Goal: Transaction & Acquisition: Book appointment/travel/reservation

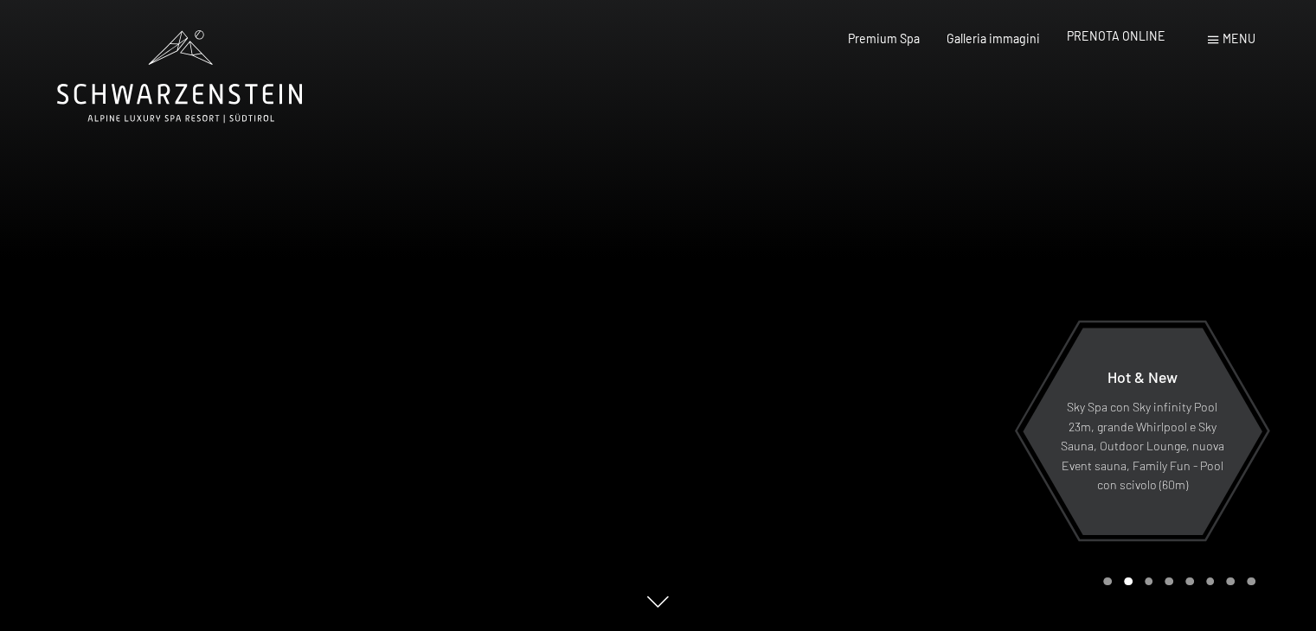
click at [1119, 31] on span "PRENOTA ONLINE" at bounding box center [1115, 36] width 99 height 15
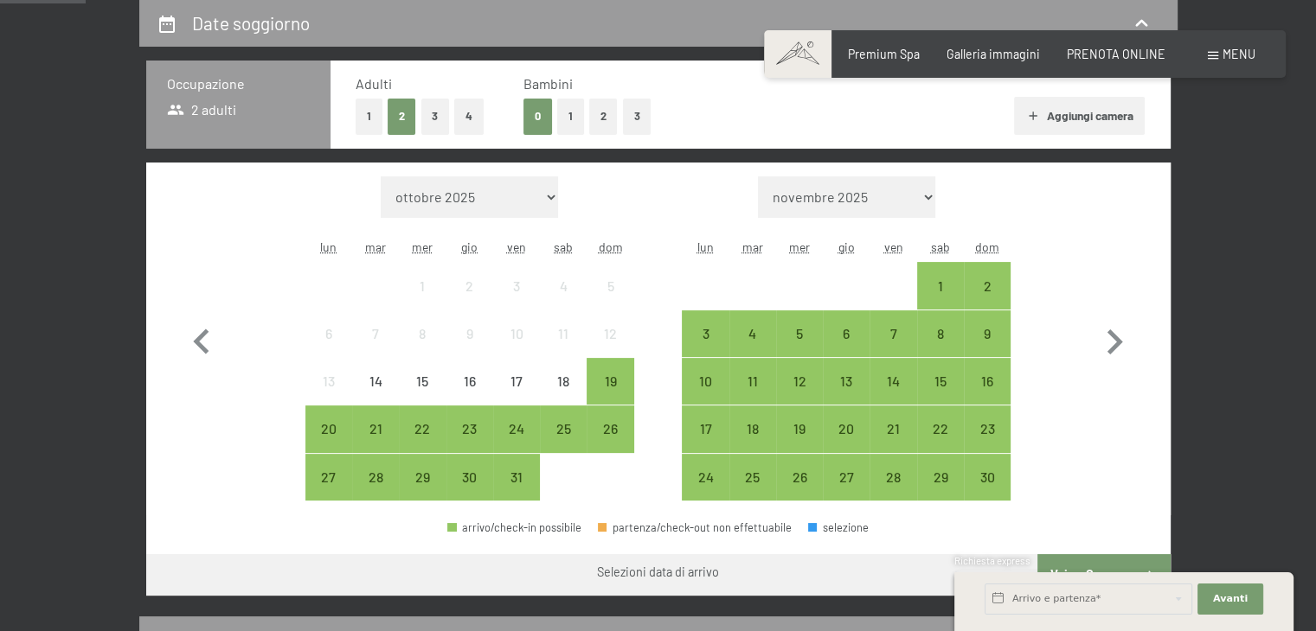
scroll to position [381, 0]
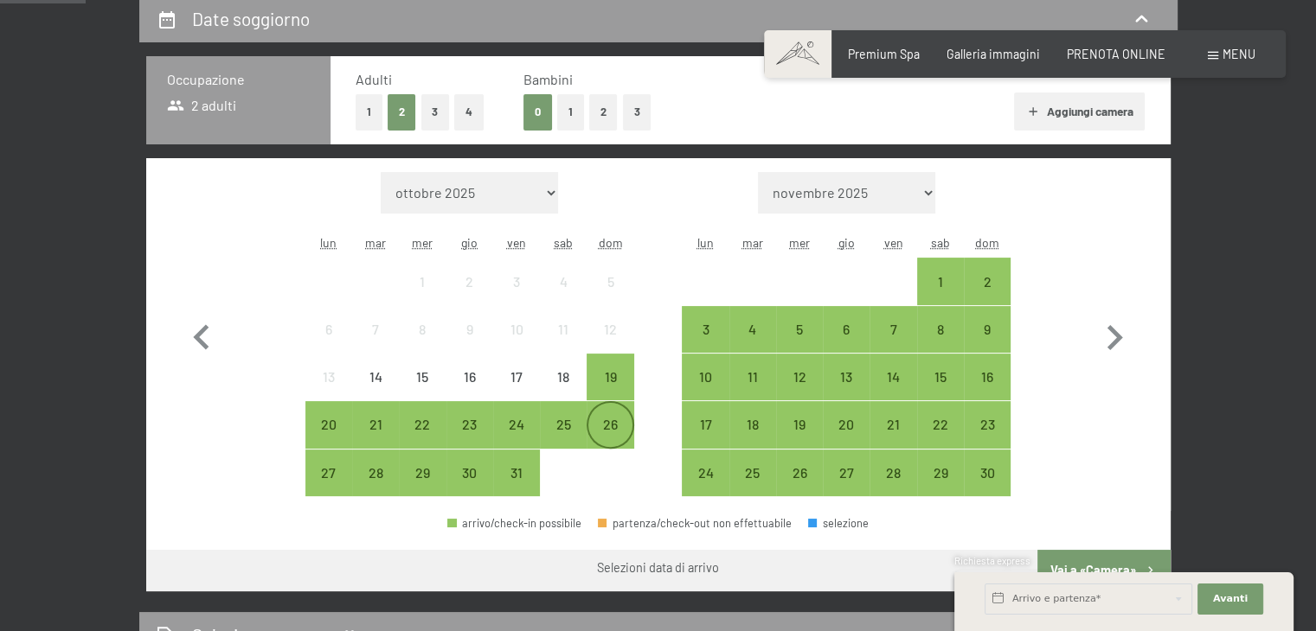
click at [623, 434] on div "26" at bounding box center [609, 439] width 43 height 43
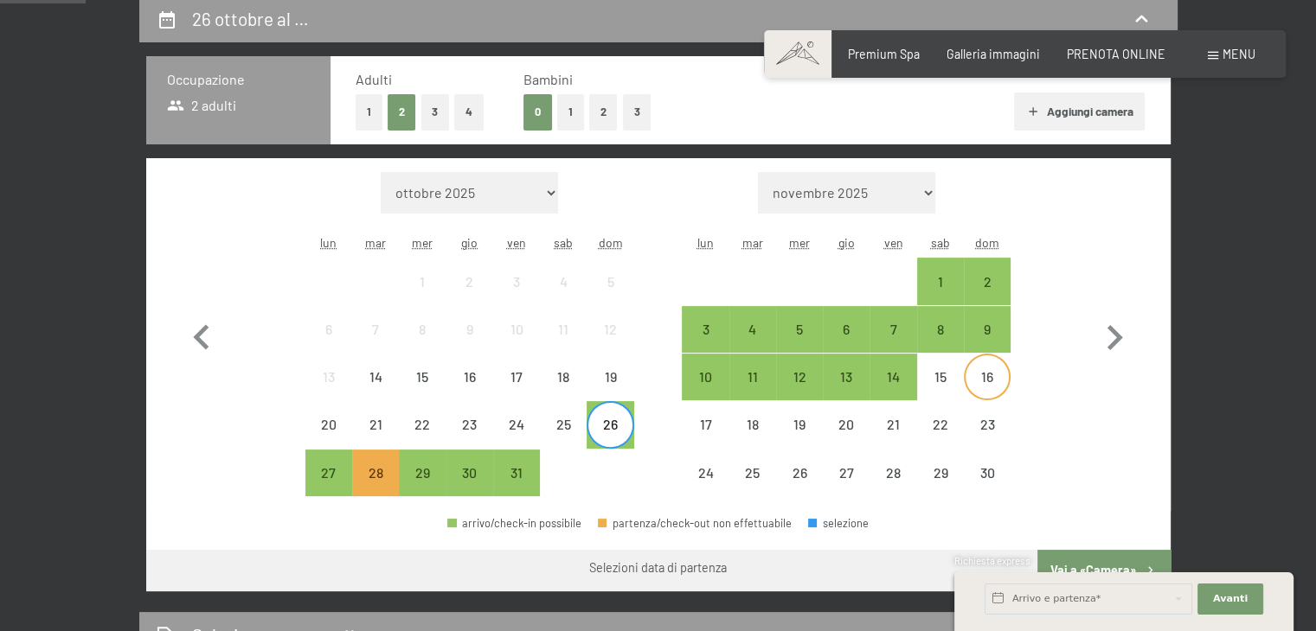
click at [990, 381] on div "16" at bounding box center [986, 391] width 43 height 43
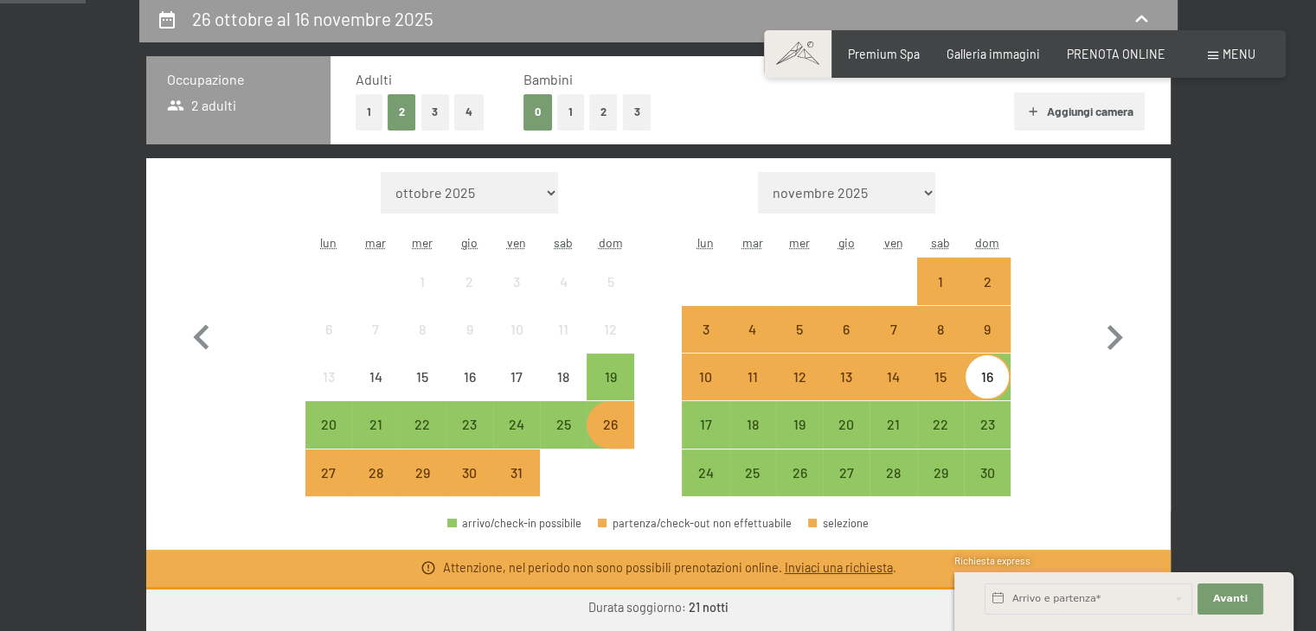
click at [1246, 513] on div "26 ottobre al 16 novembre 2025 Occupazione 2 adulti Adulti 1 2 3 4 Bambini 0 1 …" at bounding box center [658, 535] width 1316 height 1081
click at [965, 426] on div "23" at bounding box center [986, 439] width 43 height 43
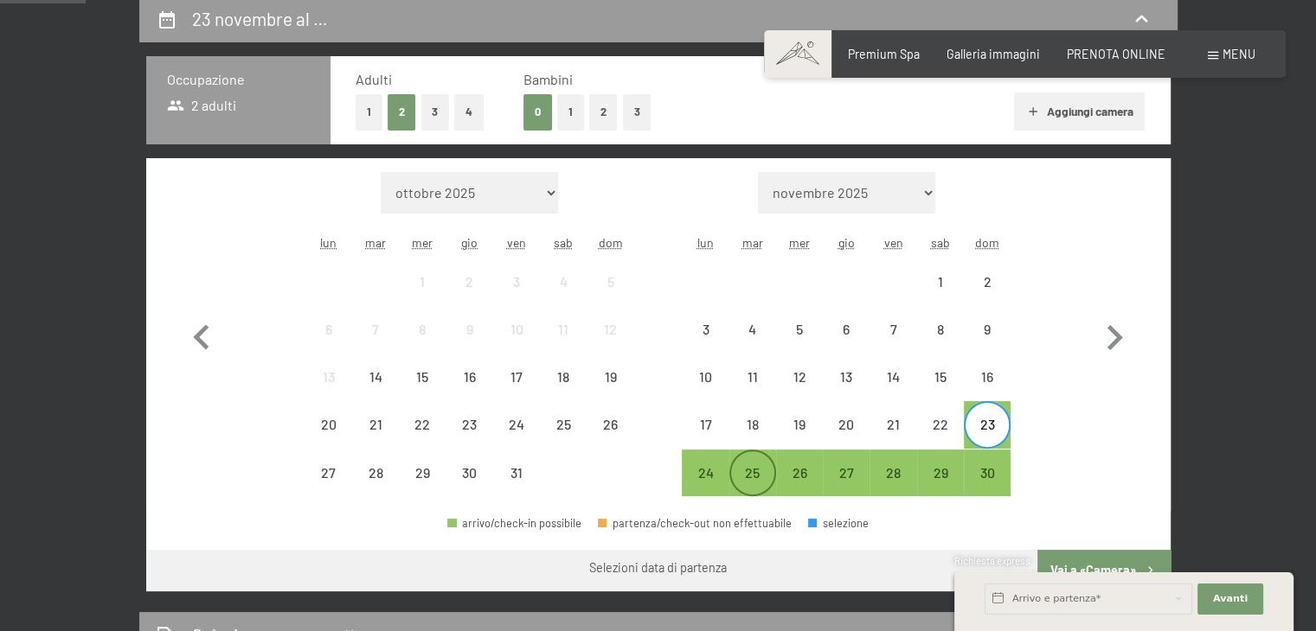
click at [751, 466] on div "25" at bounding box center [752, 487] width 43 height 43
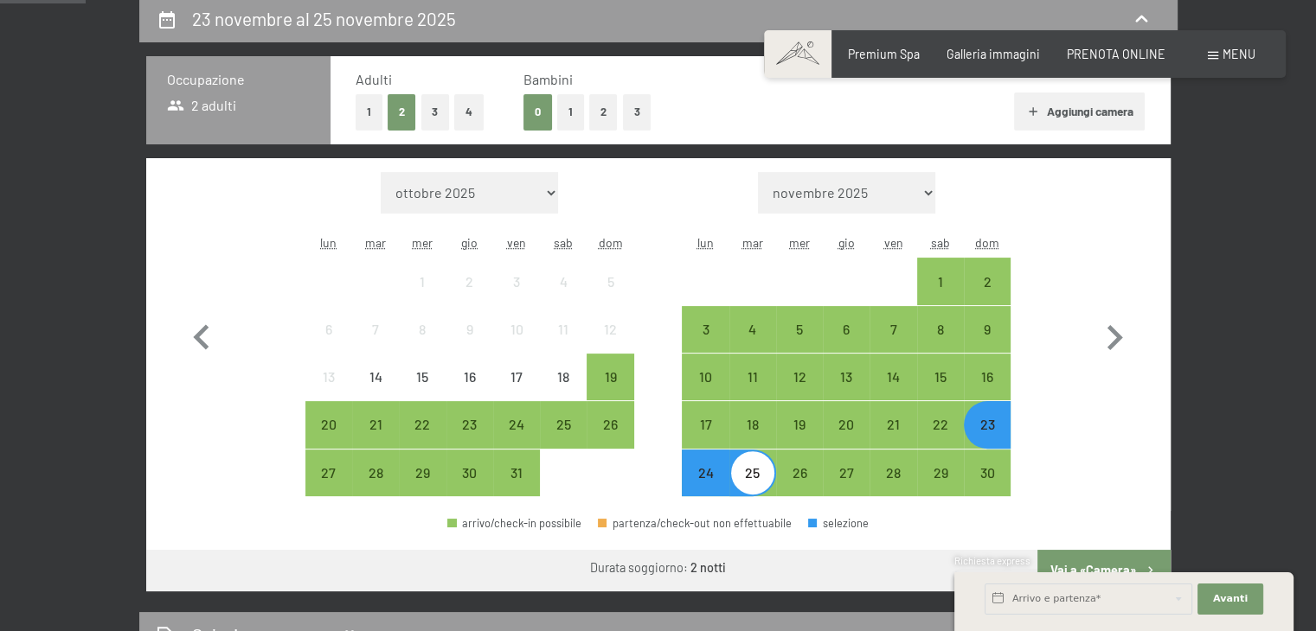
click at [980, 426] on div "23" at bounding box center [986, 439] width 43 height 43
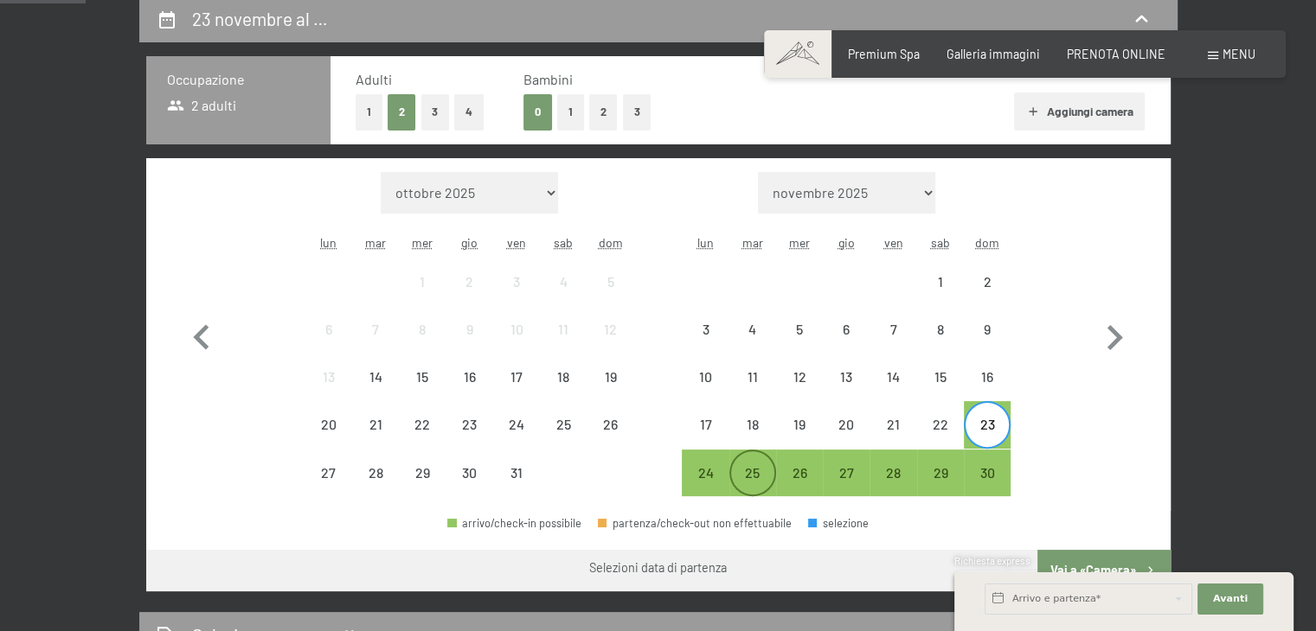
click at [753, 468] on div "25" at bounding box center [752, 487] width 43 height 43
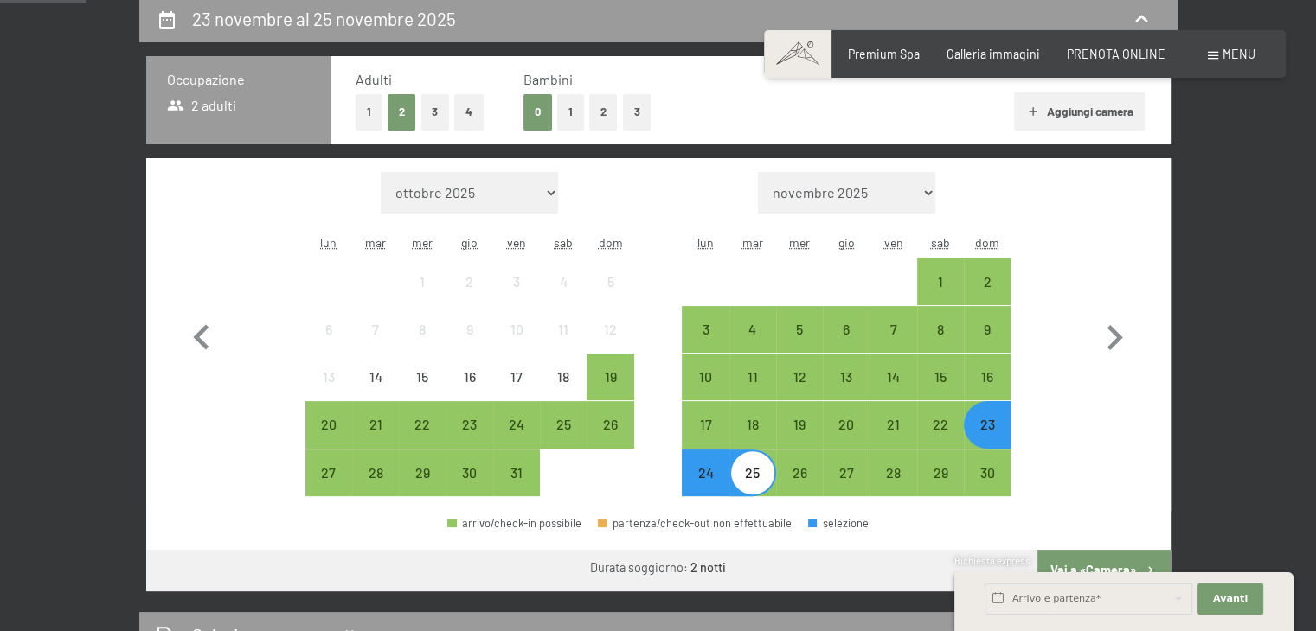
click at [1137, 555] on div "Richiesta express" at bounding box center [1123, 562] width 339 height 16
click at [1224, 599] on span "Avanti" at bounding box center [1230, 599] width 35 height 14
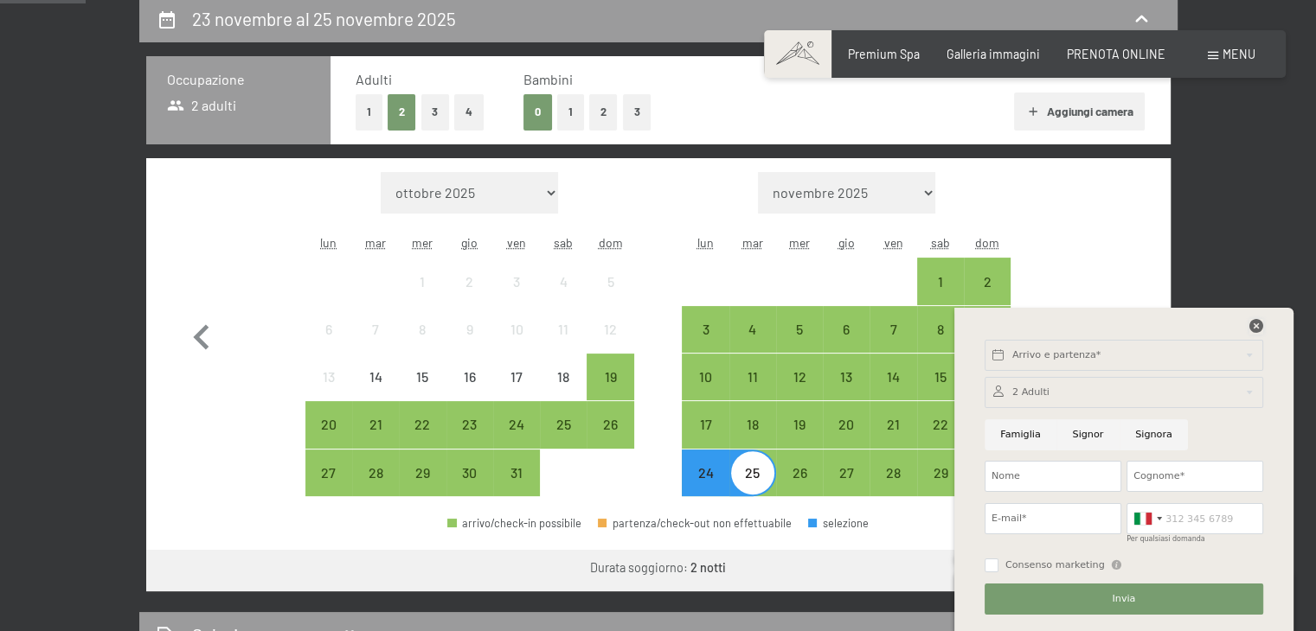
click at [1256, 327] on icon at bounding box center [1256, 326] width 14 height 14
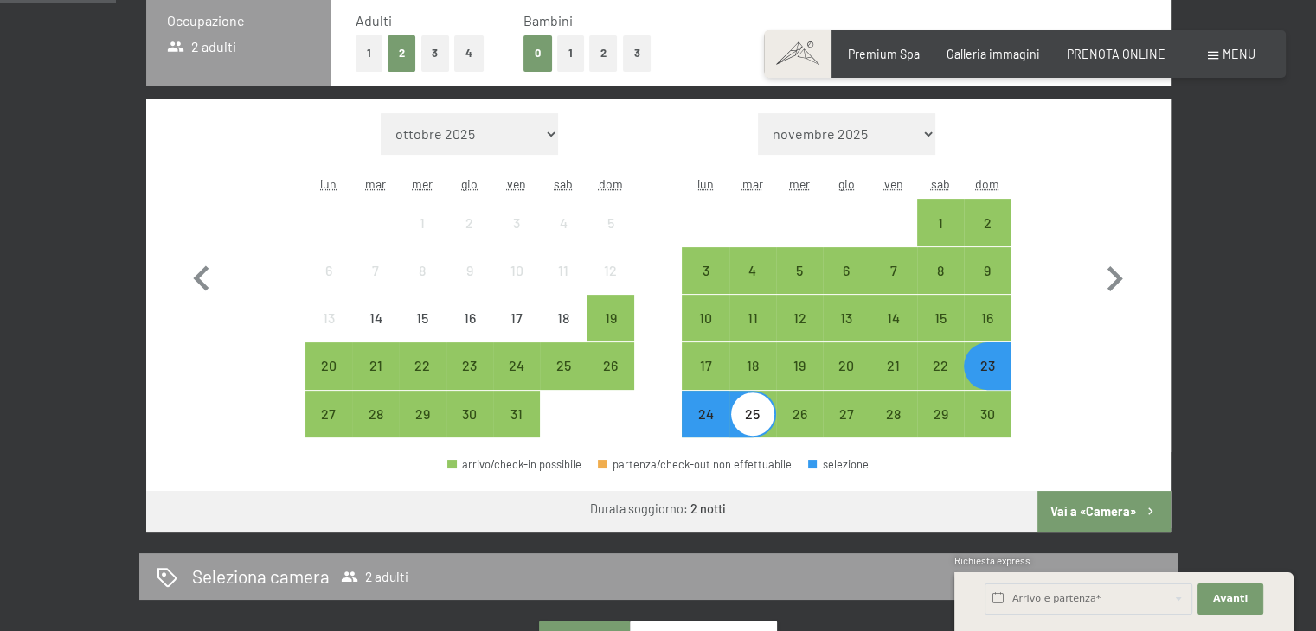
scroll to position [450, 0]
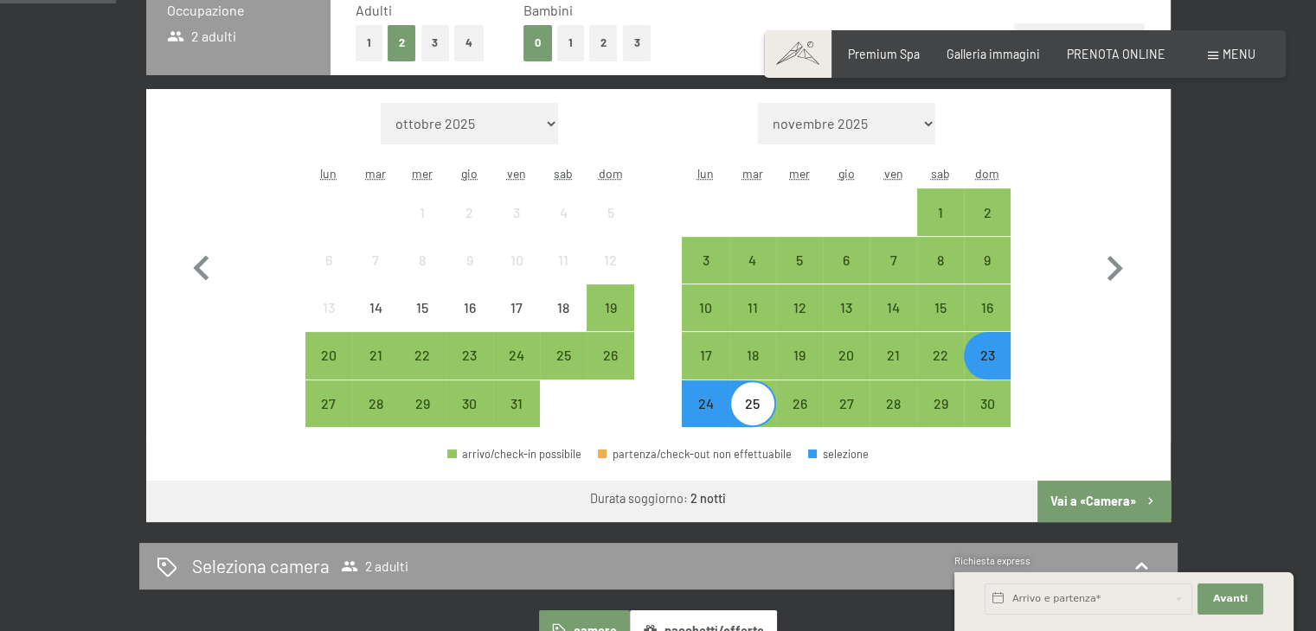
click at [1129, 497] on button "Vai a «Camera»" at bounding box center [1103, 502] width 132 height 42
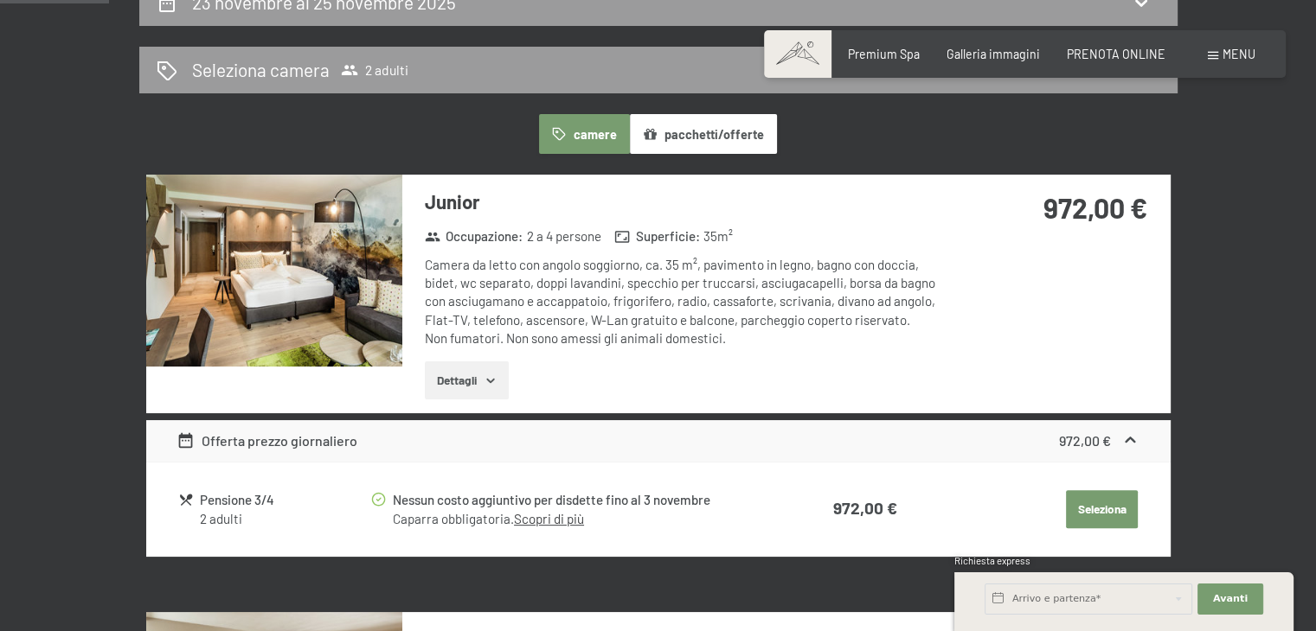
scroll to position [375, 0]
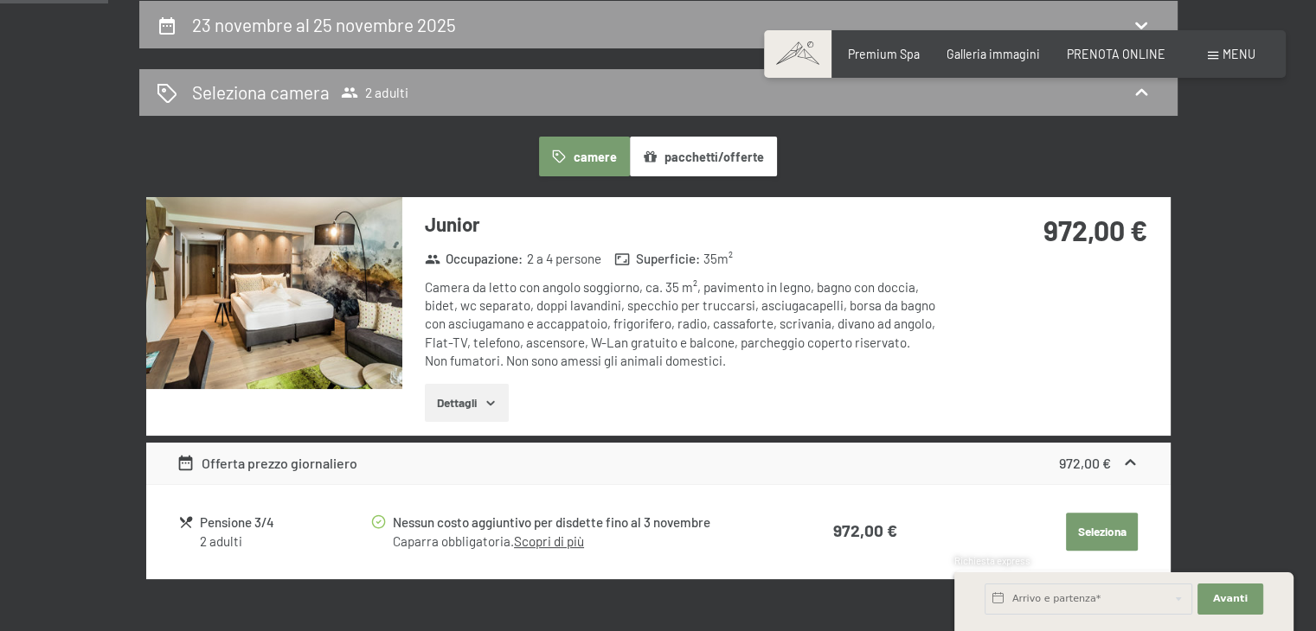
click at [490, 402] on icon "button" at bounding box center [490, 403] width 8 height 4
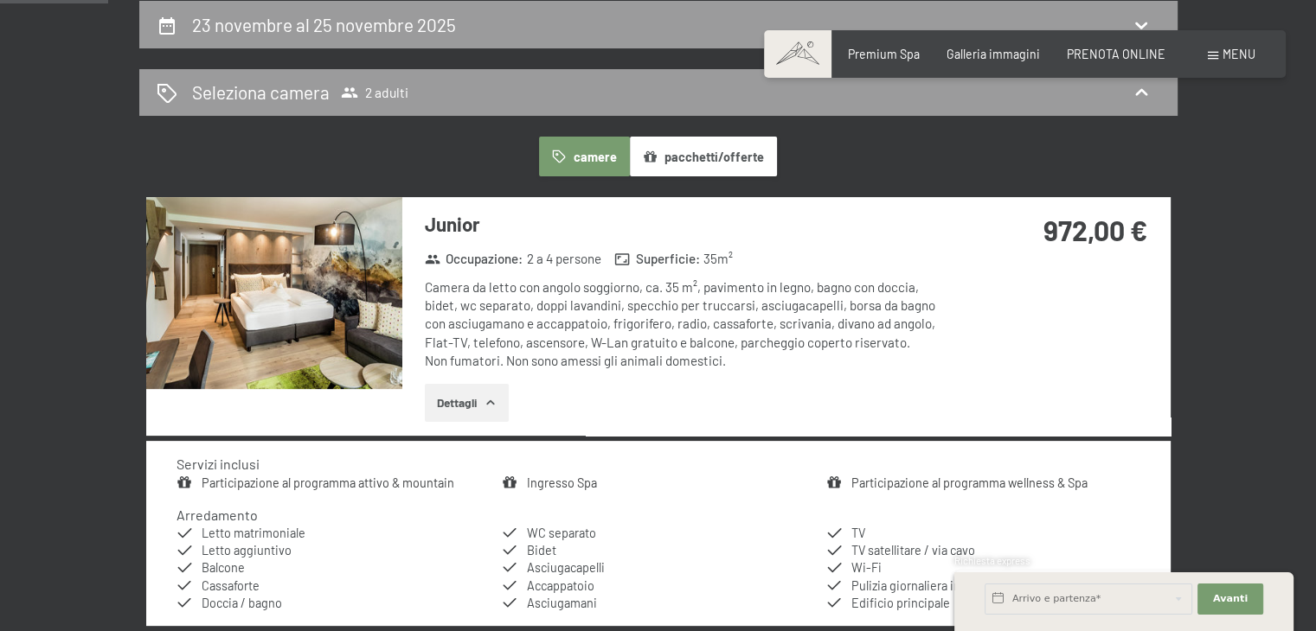
click at [490, 402] on icon "button" at bounding box center [490, 402] width 8 height 4
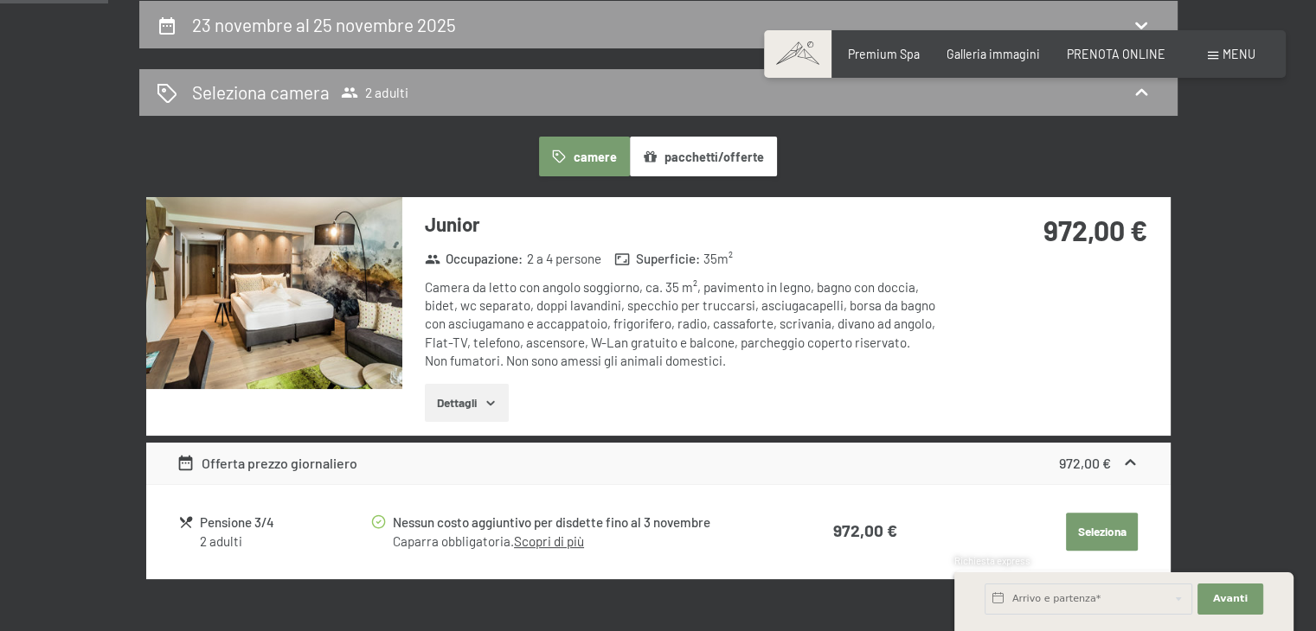
click at [1113, 536] on button "Seleziona" at bounding box center [1102, 532] width 72 height 38
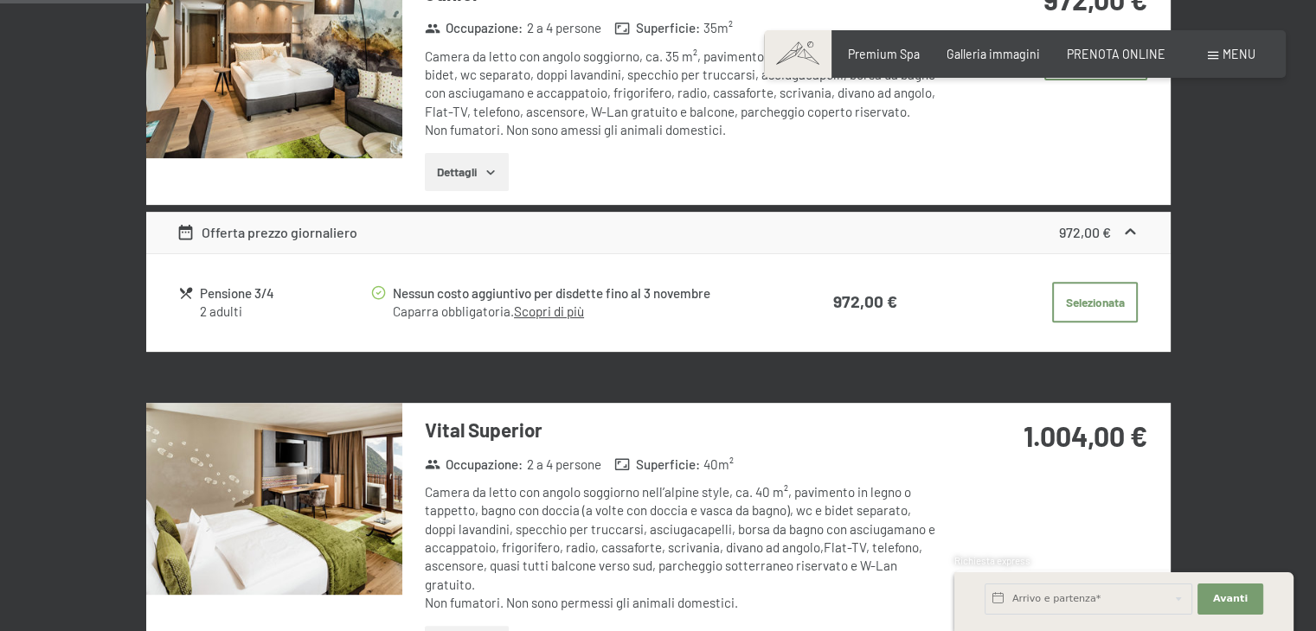
scroll to position [640, 0]
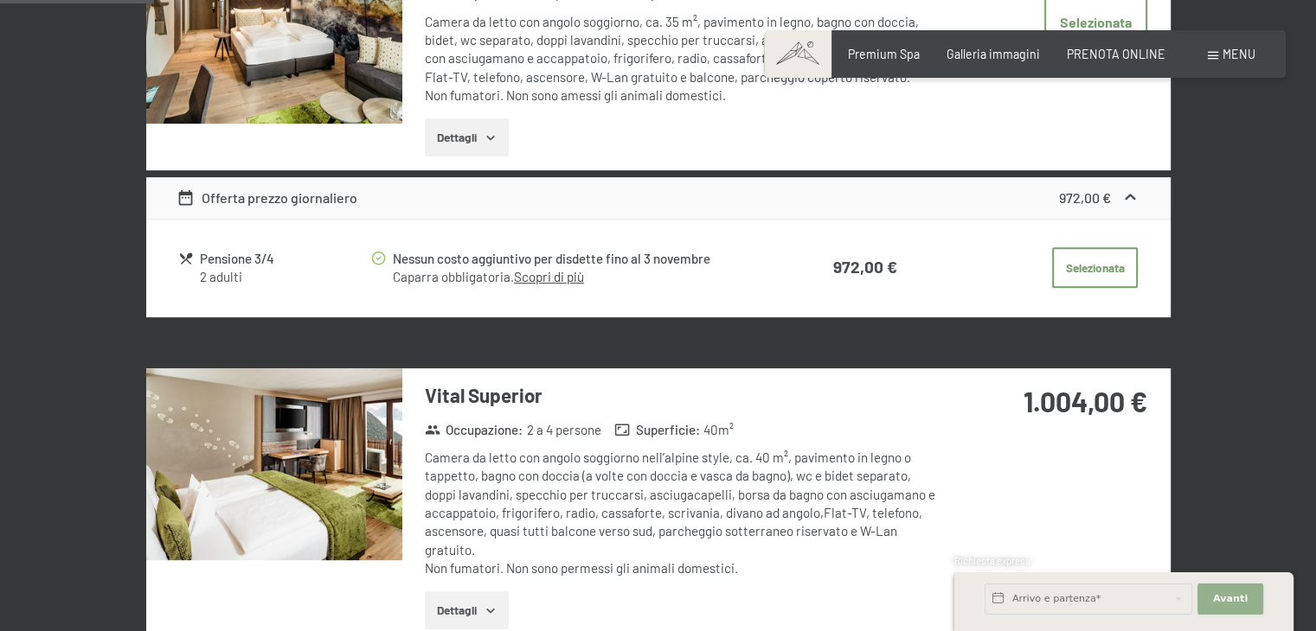
click at [1241, 586] on button "Avanti Nascondere i campi dell'indirizzo" at bounding box center [1230, 599] width 66 height 31
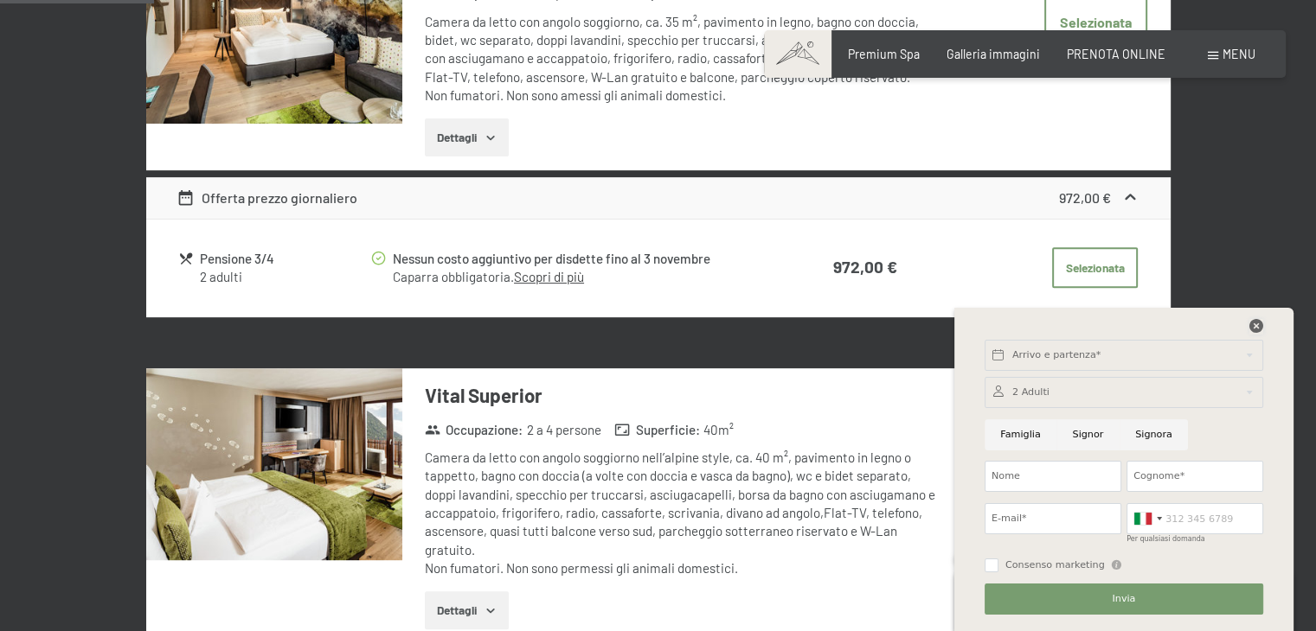
click at [1252, 327] on icon at bounding box center [1256, 326] width 14 height 14
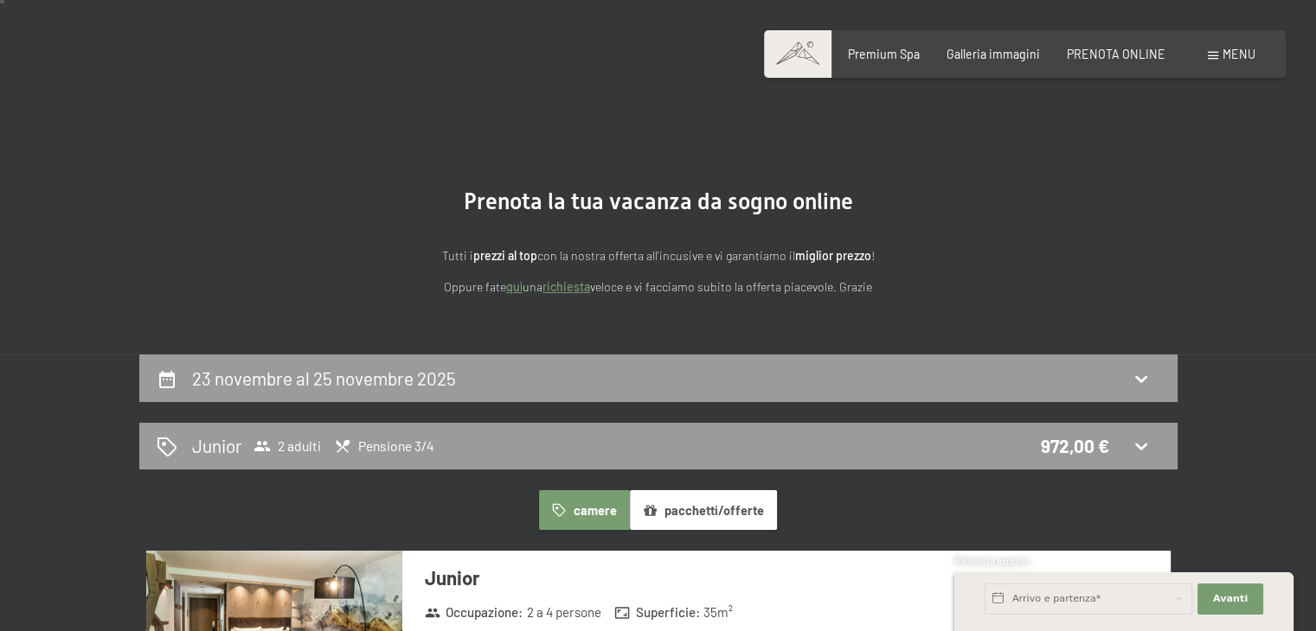
scroll to position [0, 0]
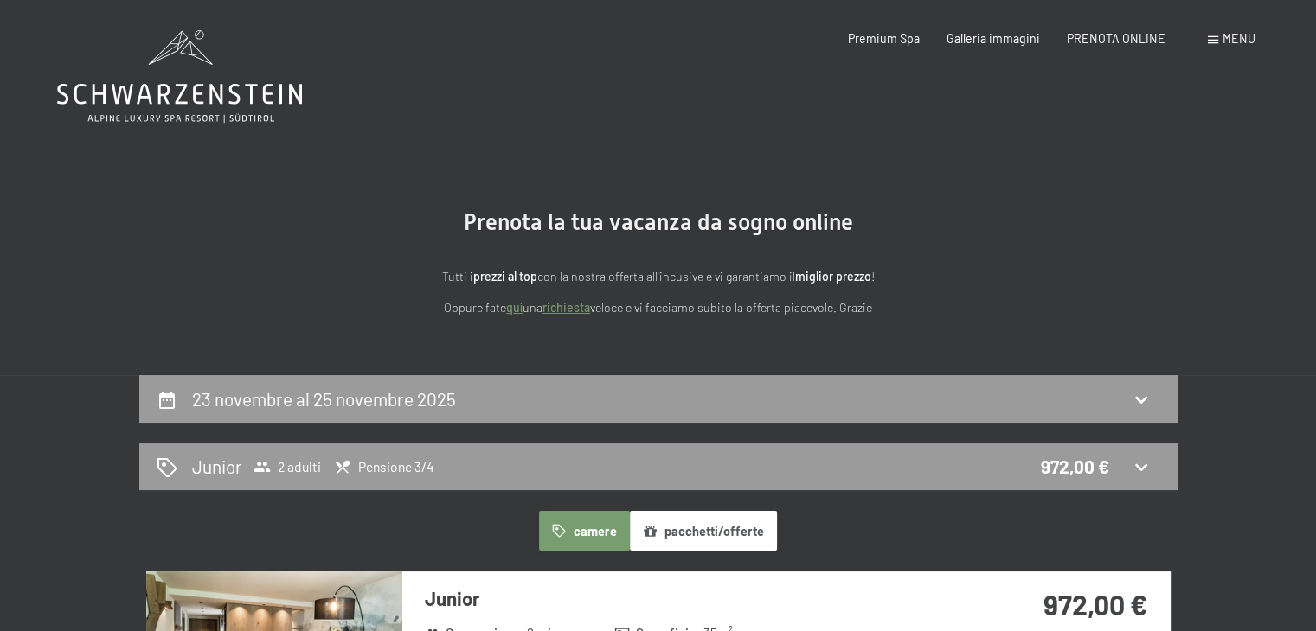
click at [728, 522] on button "pacchetti/offerte" at bounding box center [703, 531] width 147 height 40
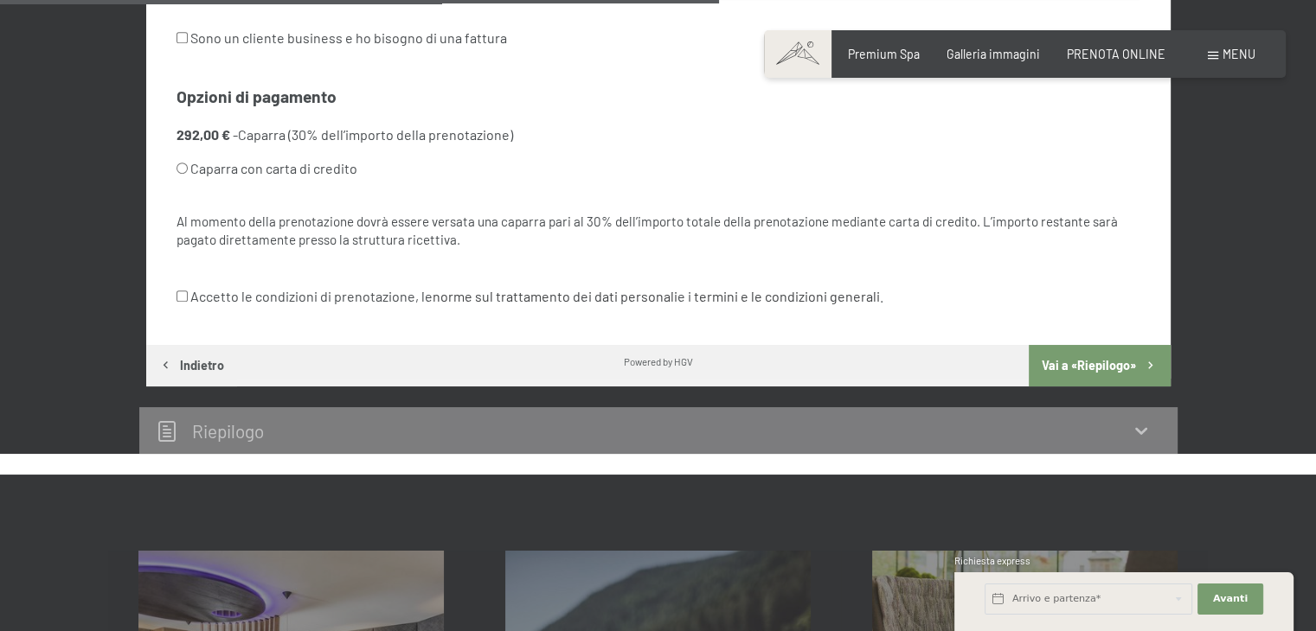
scroll to position [1083, 0]
